Goal: Navigation & Orientation: Find specific page/section

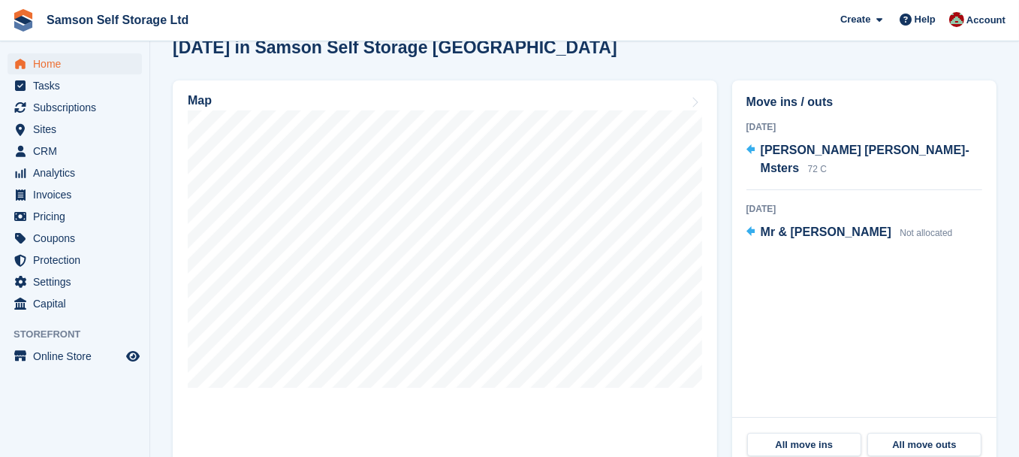
scroll to position [394, 0]
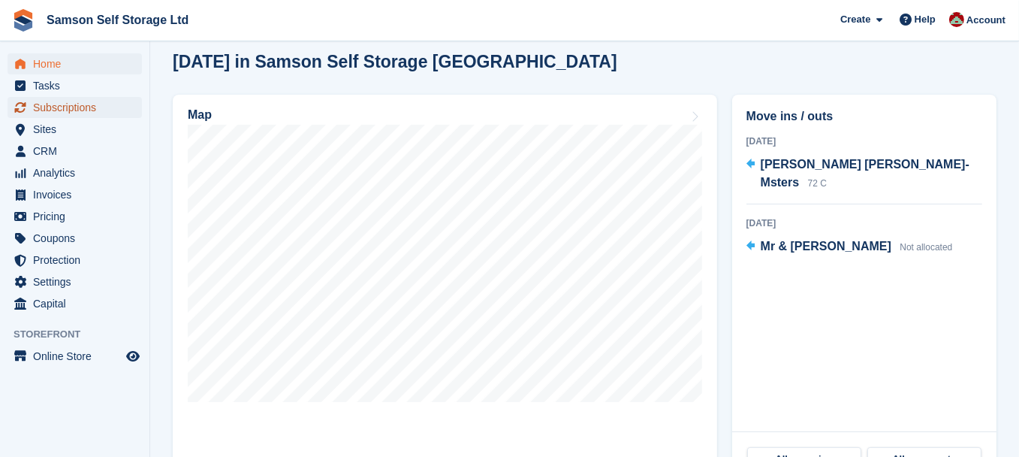
click at [80, 110] on span "Subscriptions" at bounding box center [78, 107] width 90 height 21
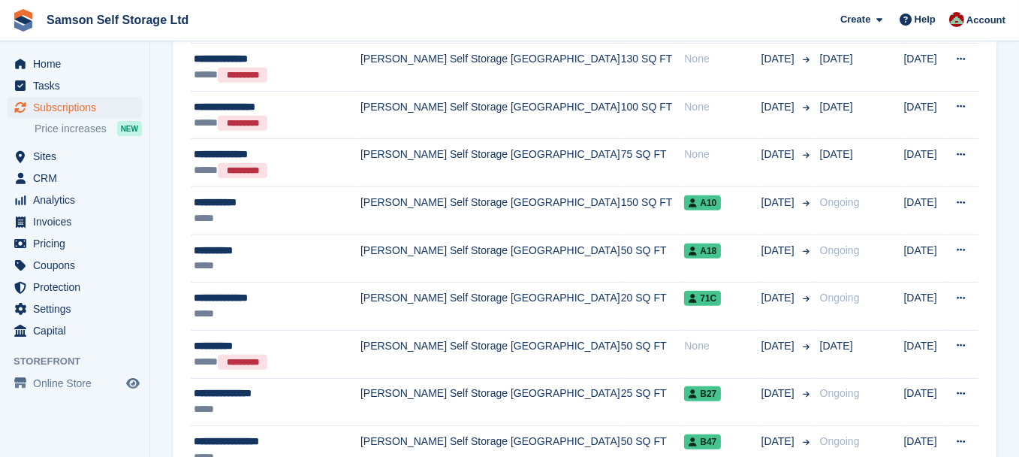
scroll to position [996, 0]
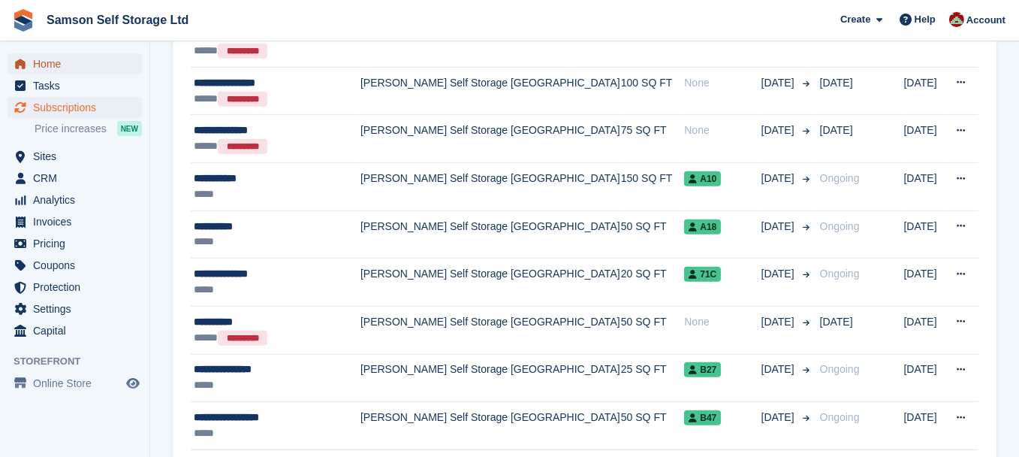
click at [54, 62] on span "Home" at bounding box center [78, 63] width 90 height 21
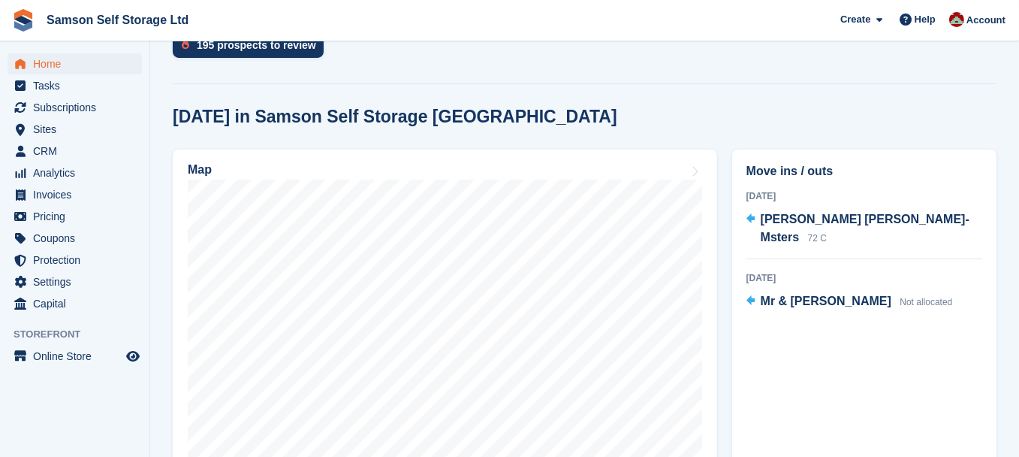
scroll to position [340, 0]
